Goal: Information Seeking & Learning: Learn about a topic

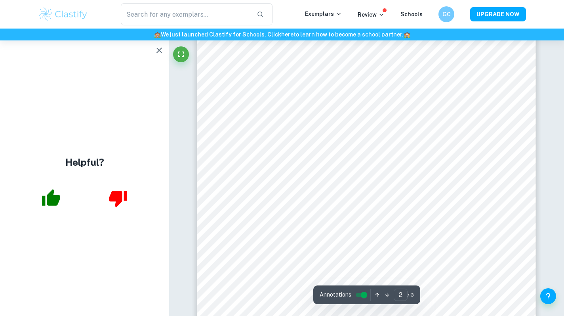
scroll to position [540, 0]
click at [160, 49] on icon "button" at bounding box center [160, 51] width 6 height 6
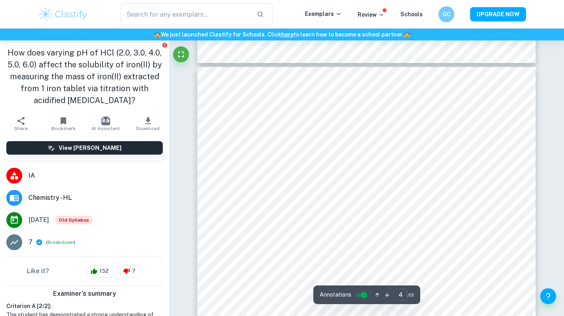
scroll to position [1542, 0]
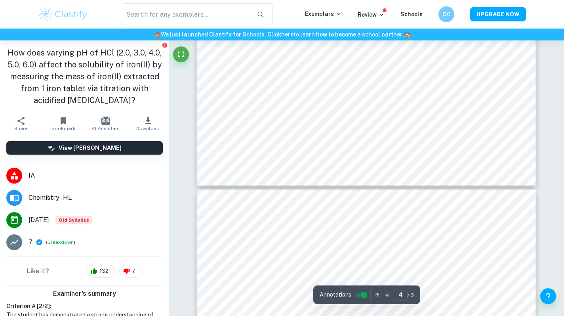
type input "5"
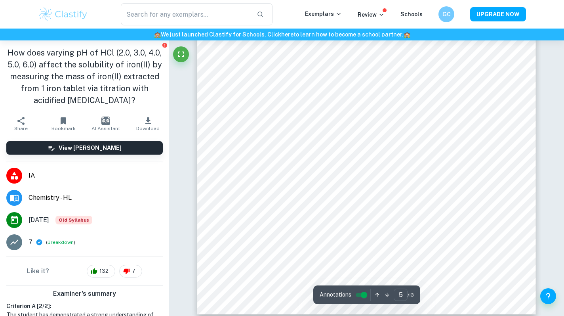
scroll to position [2106, 0]
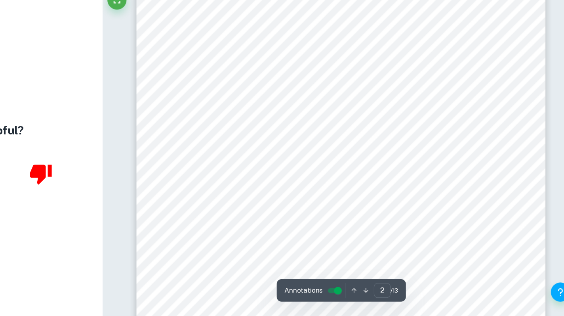
scroll to position [566, 0]
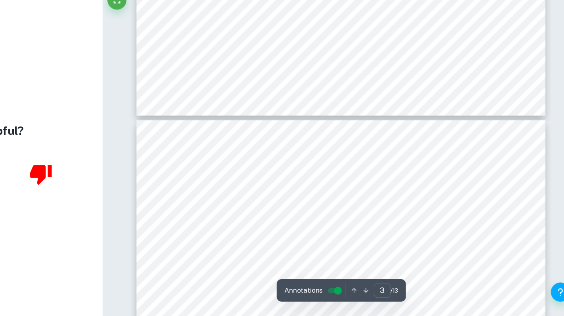
type input "4"
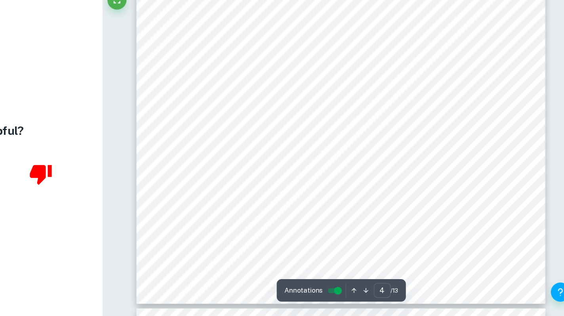
scroll to position [1716, 0]
